Goal: Find specific page/section: Find specific page/section

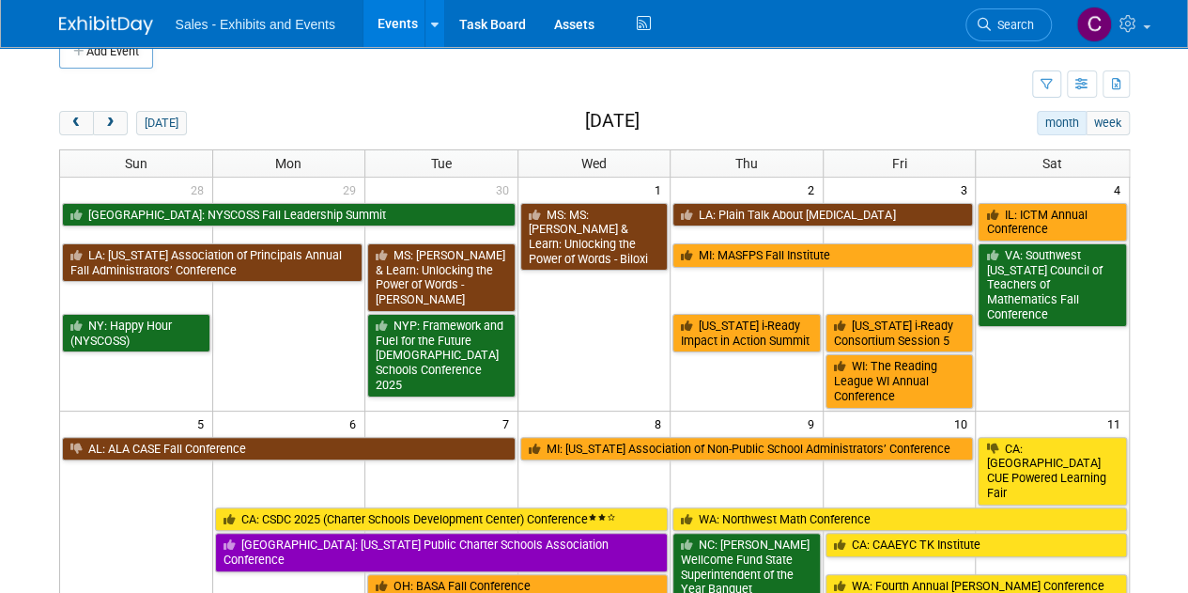
scroll to position [23, 0]
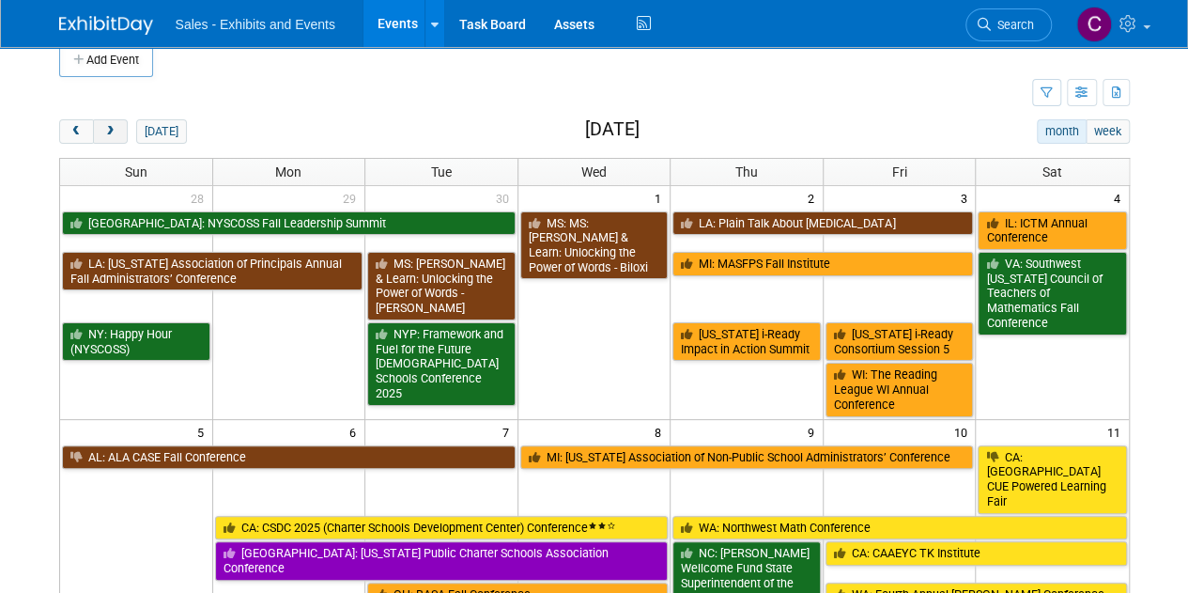
click at [113, 131] on span "next" at bounding box center [110, 132] width 14 height 12
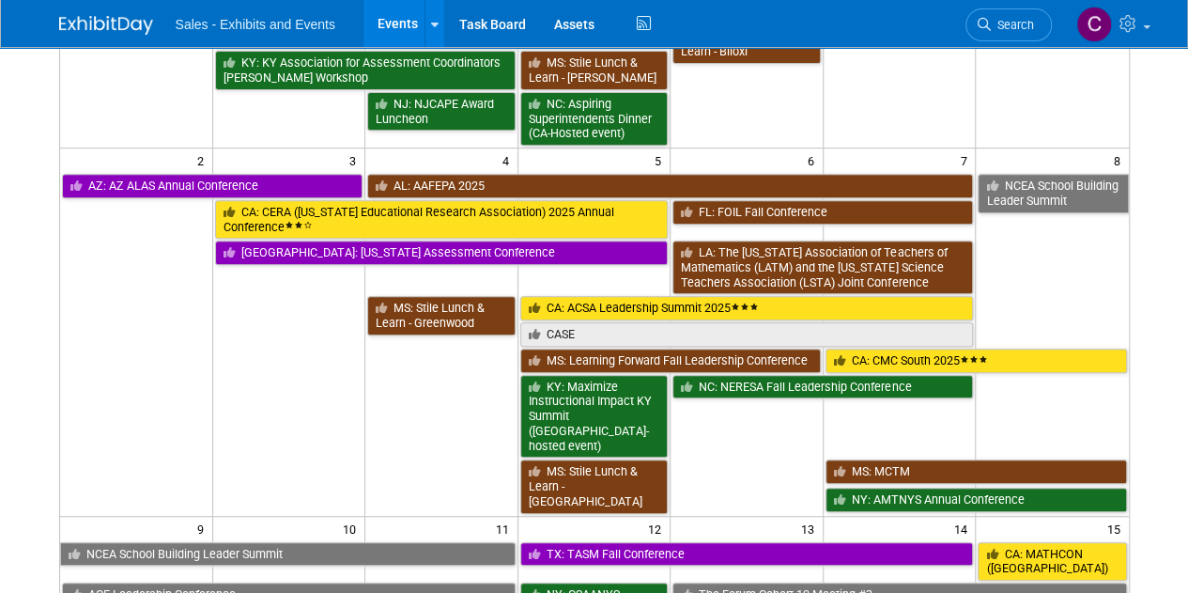
scroll to position [498, 0]
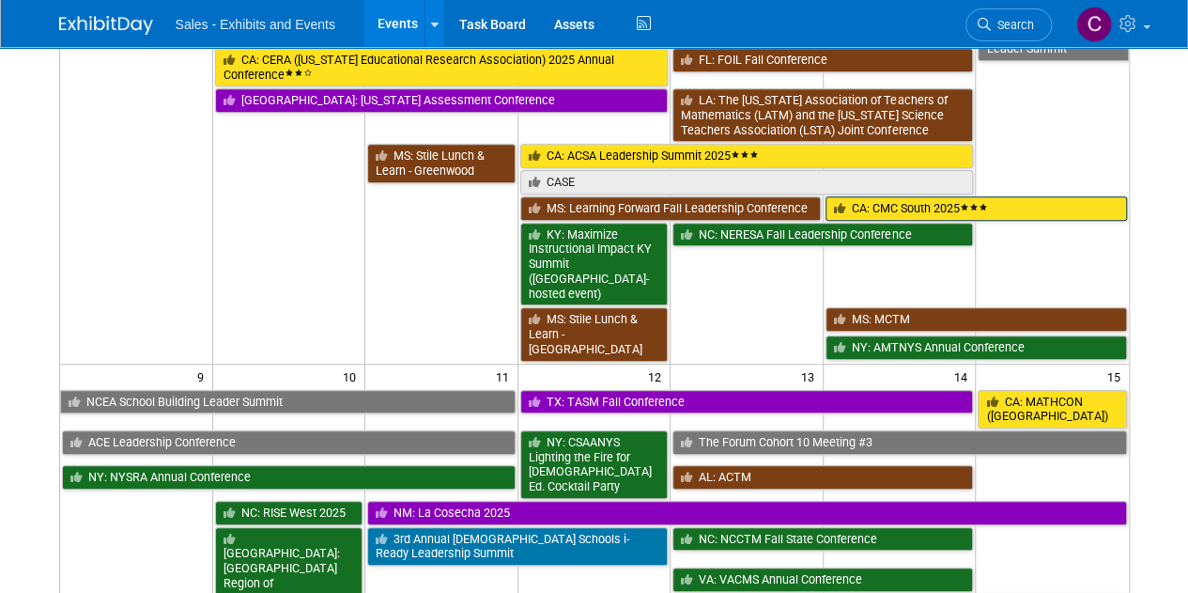
click at [988, 196] on link "CA: CMC South 2025" at bounding box center [976, 208] width 301 height 24
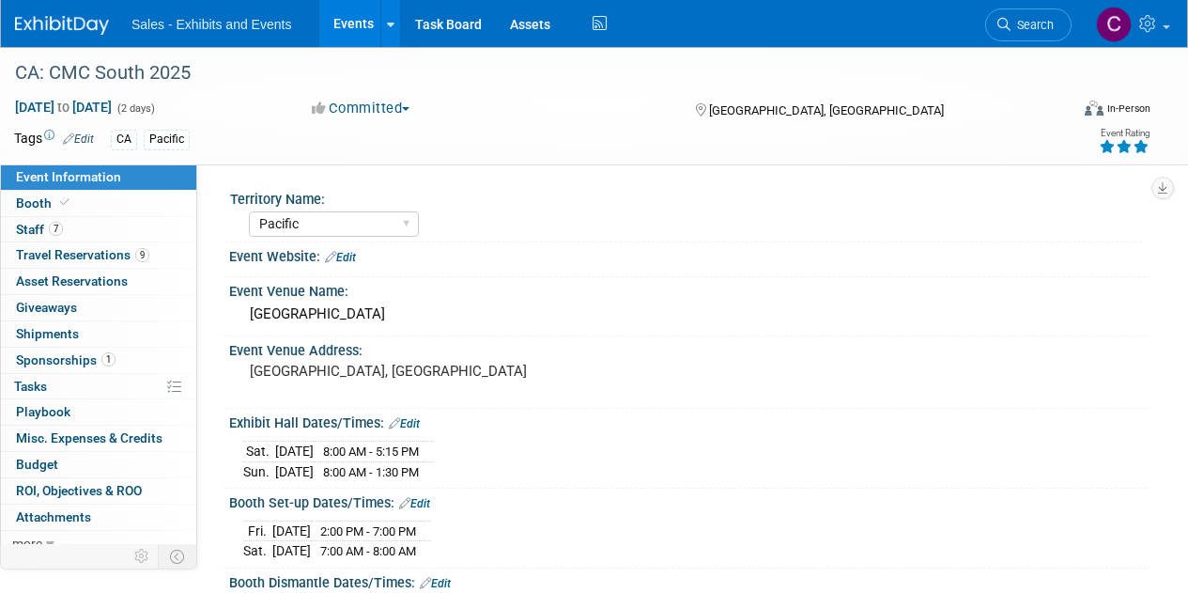
select select "Pacific"
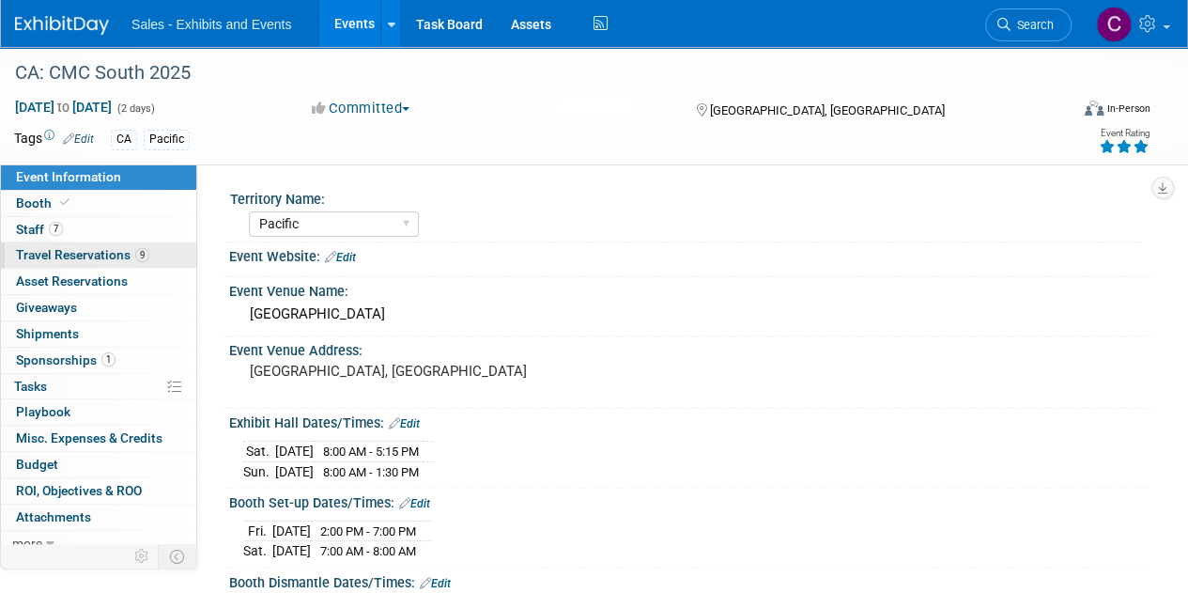
click at [46, 264] on link "9 Travel Reservations 9" at bounding box center [98, 254] width 195 height 25
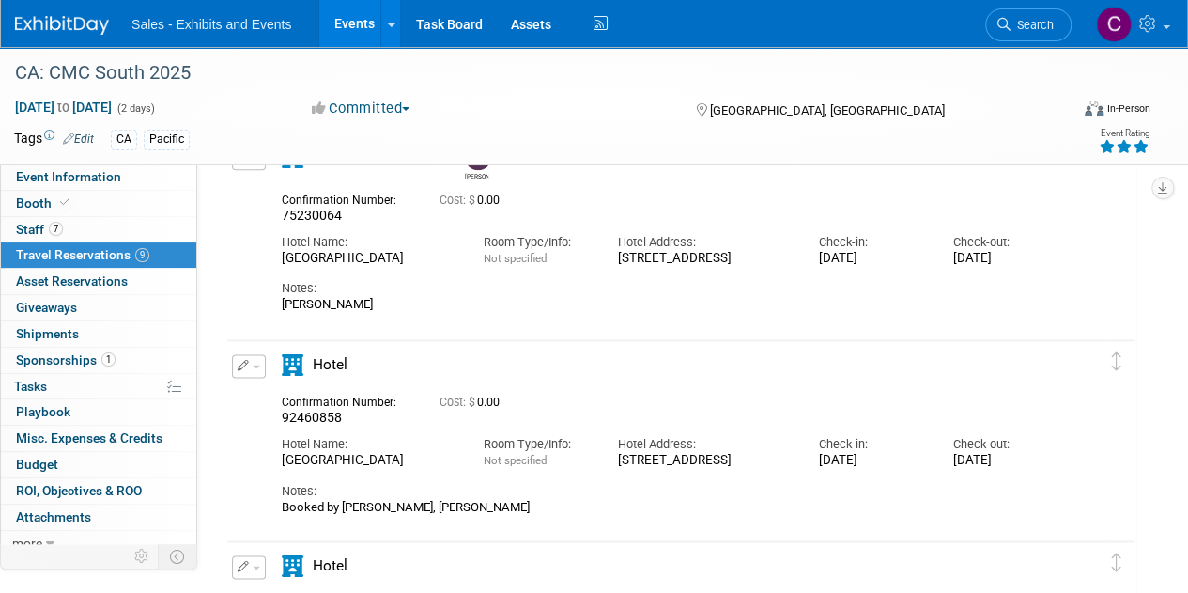
scroll to position [1176, 0]
